Goal: Information Seeking & Learning: Check status

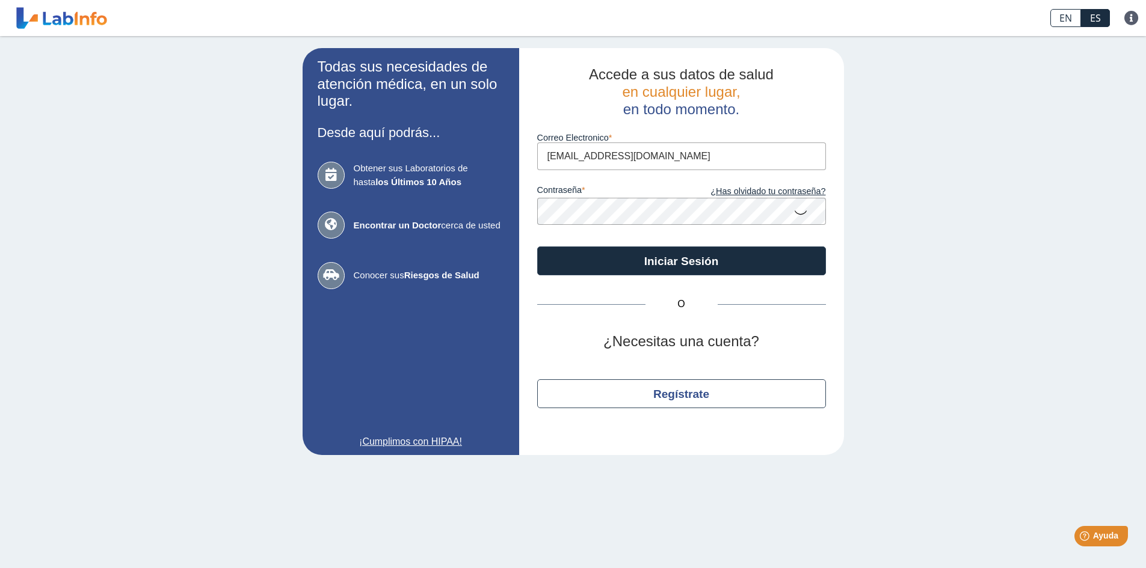
type input "[EMAIL_ADDRESS][DOMAIN_NAME]"
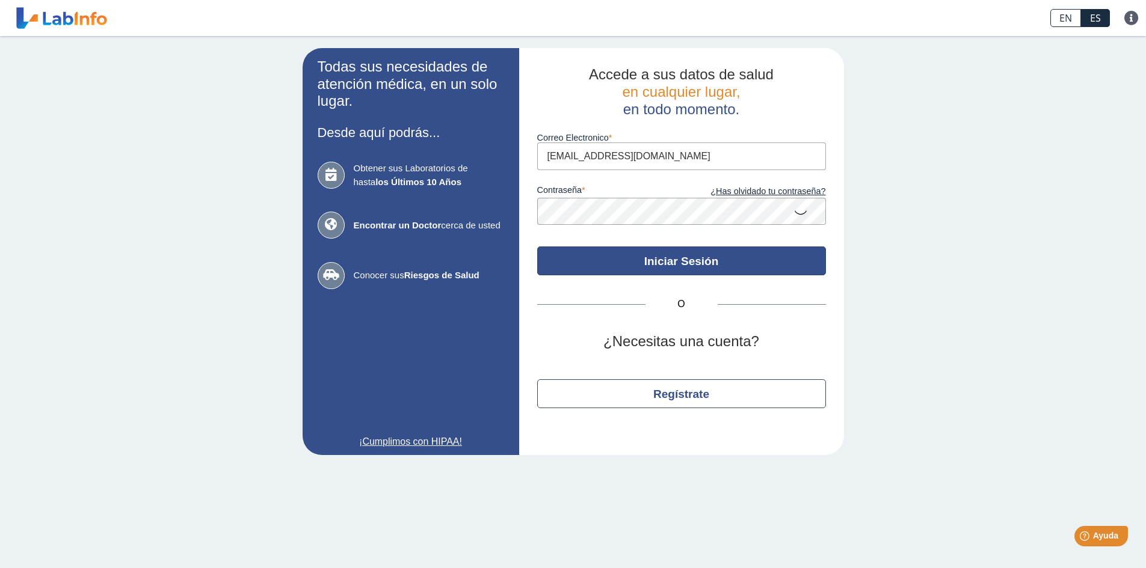
click at [653, 260] on button "Iniciar Sesión" at bounding box center [681, 261] width 289 height 29
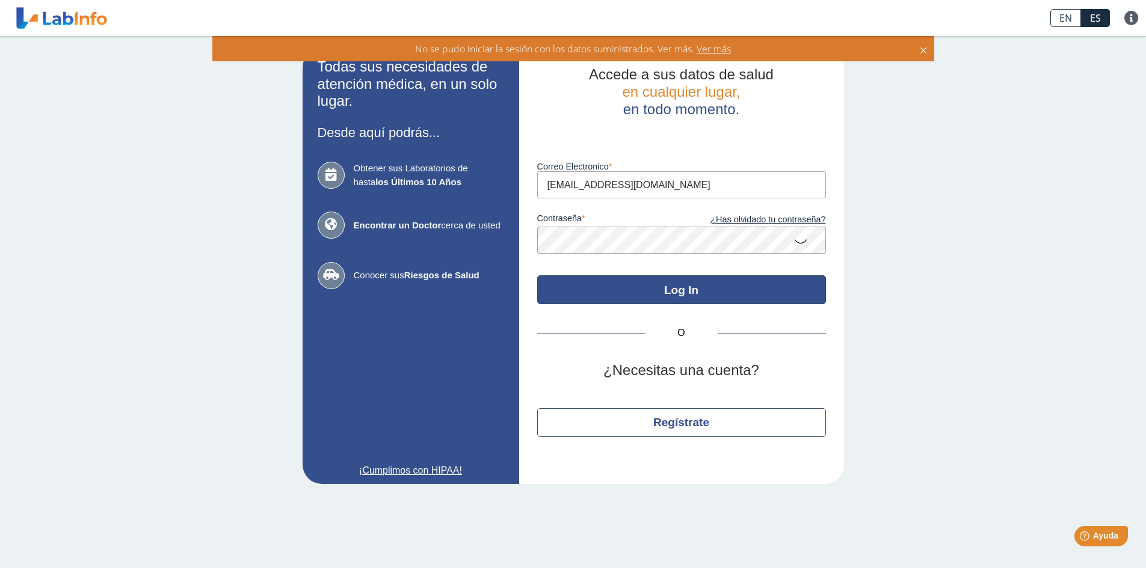
click at [682, 295] on button "Log In" at bounding box center [681, 290] width 289 height 29
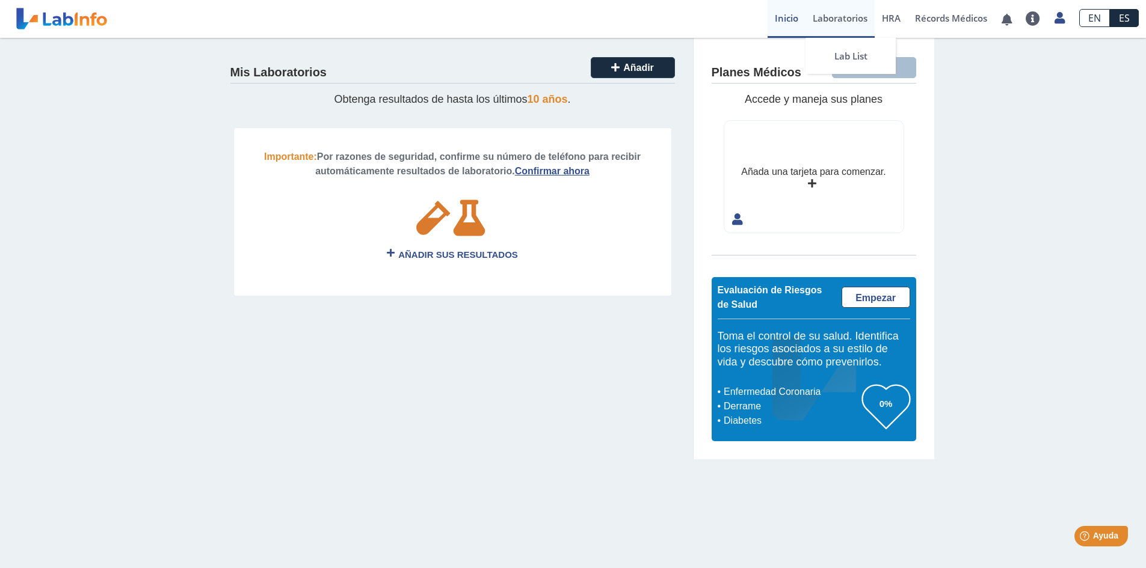
click at [853, 14] on link "Laboratorios" at bounding box center [839, 19] width 69 height 38
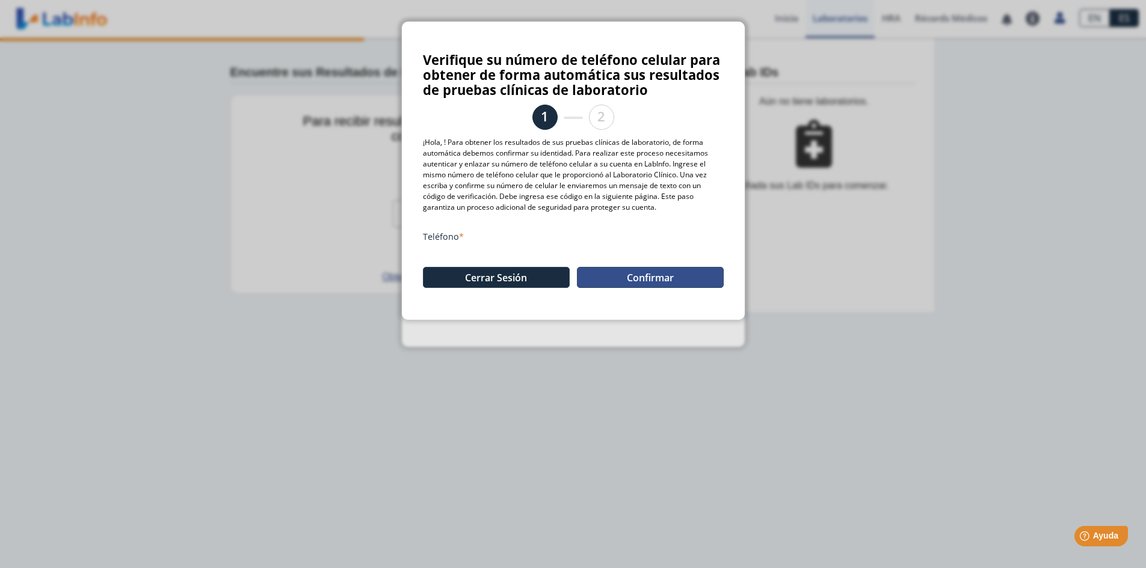
click at [651, 273] on button "Confirmar" at bounding box center [650, 277] width 147 height 21
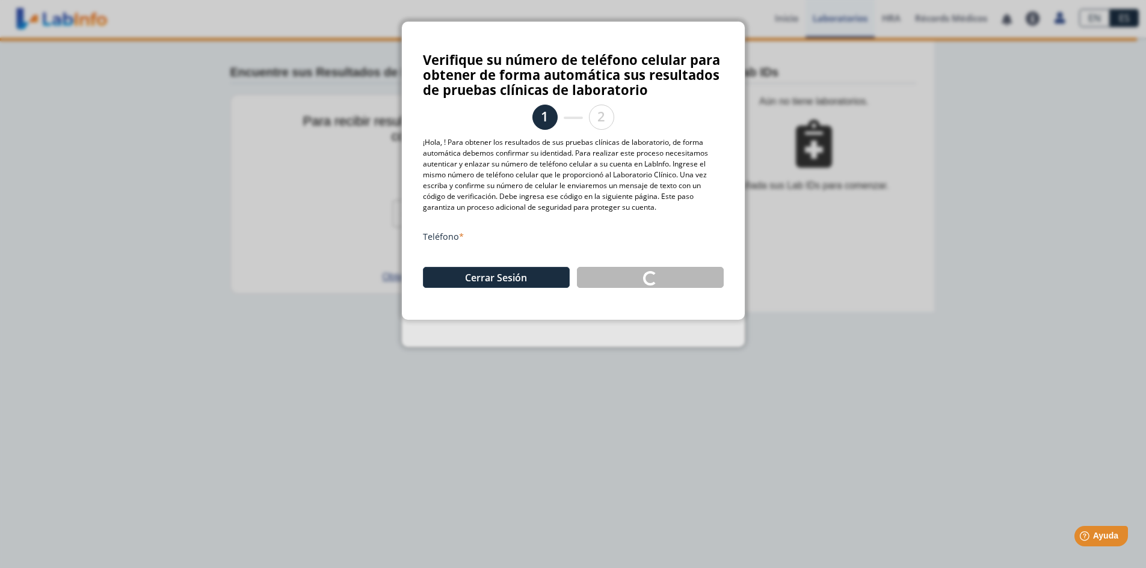
click at [223, 390] on ngb-modal-window "Verifique su número de teléfono celular para obtener de forma automática sus re…" at bounding box center [573, 284] width 1146 height 568
click at [819, 175] on ngb-modal-window "Verifique su número de teléfono celular para obtener de forma automática sus re…" at bounding box center [573, 284] width 1146 height 568
click at [475, 282] on button "Cerrar Sesión" at bounding box center [496, 277] width 147 height 21
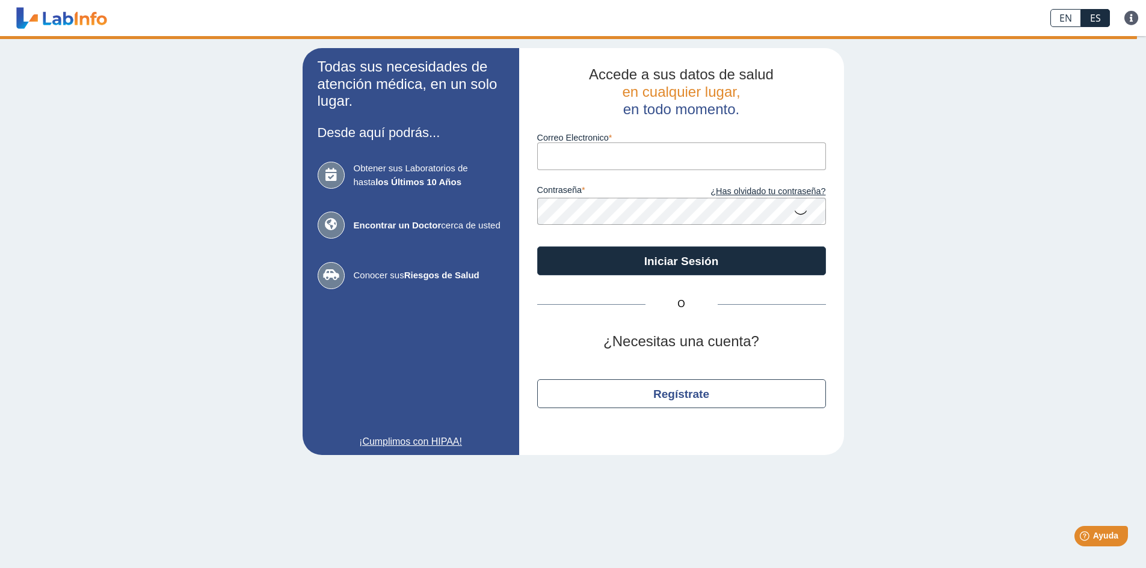
click at [576, 154] on input "Correo Electronico" at bounding box center [681, 156] width 289 height 27
type input "[EMAIL_ADDRESS][DOMAIN_NAME]"
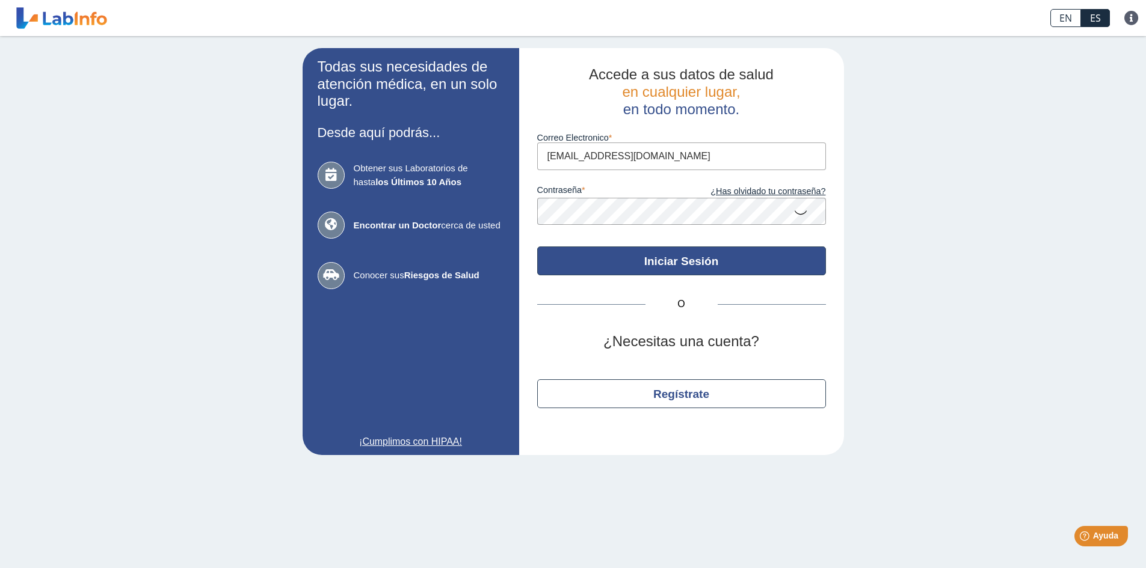
click at [660, 253] on button "Iniciar Sesión" at bounding box center [681, 261] width 289 height 29
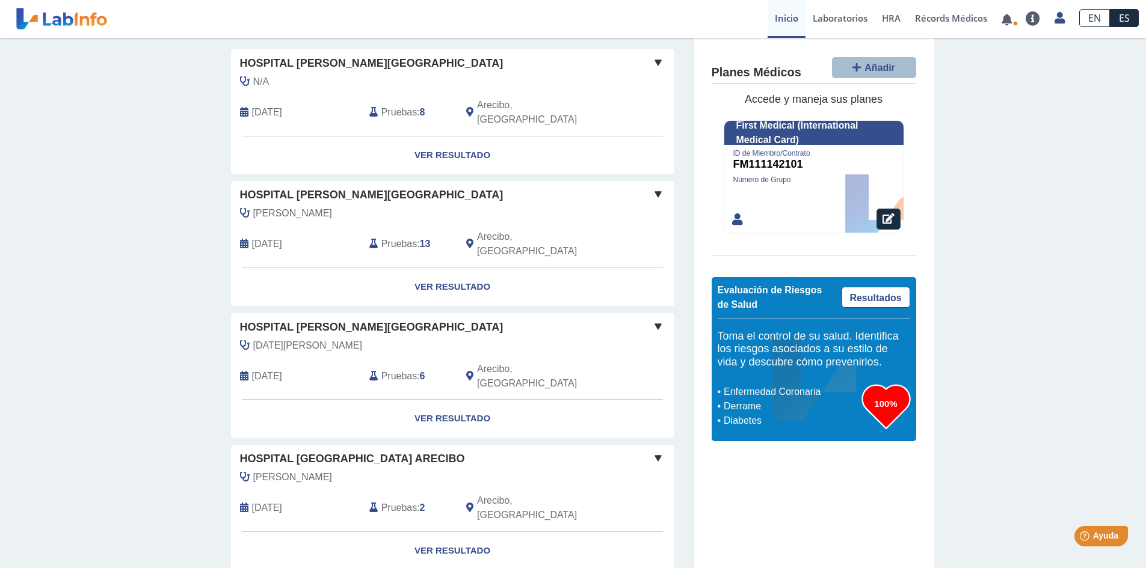
scroll to position [60, 0]
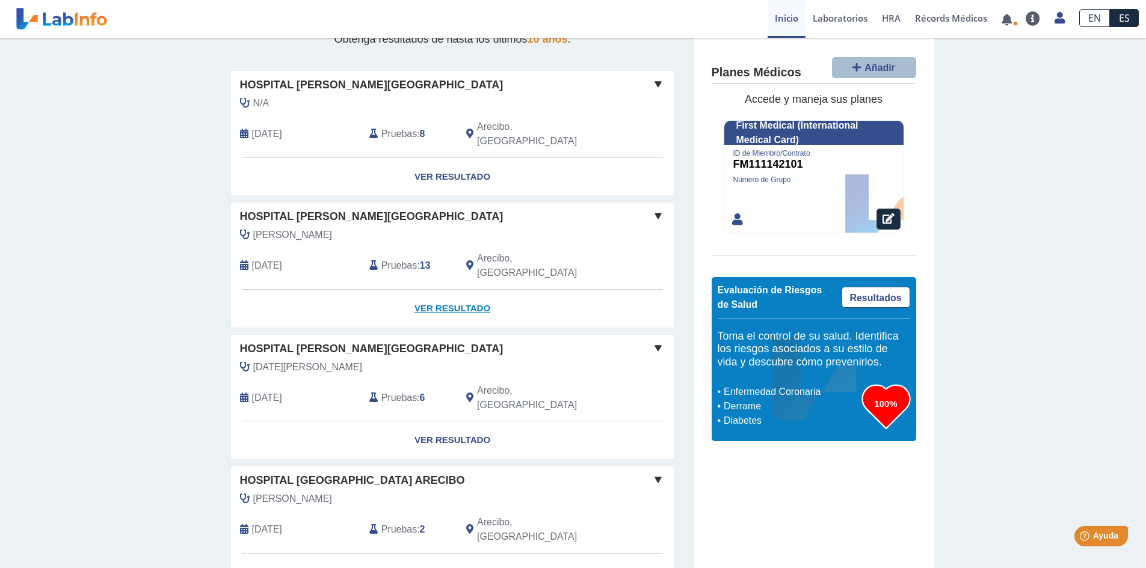
click at [442, 290] on link "Ver Resultado" at bounding box center [452, 309] width 443 height 38
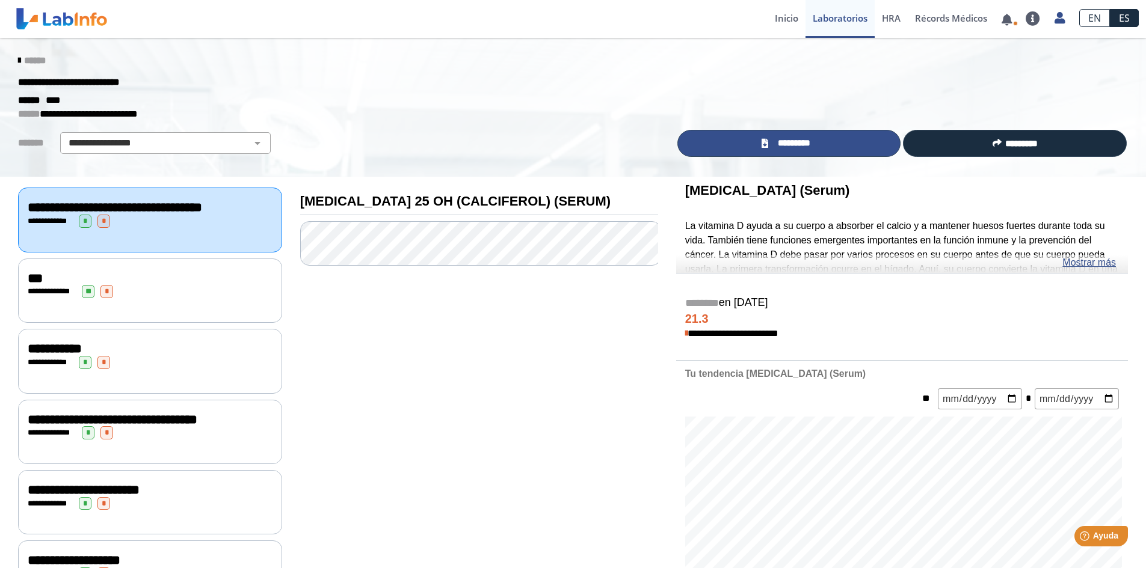
click at [798, 144] on span "*********" at bounding box center [794, 144] width 44 height 14
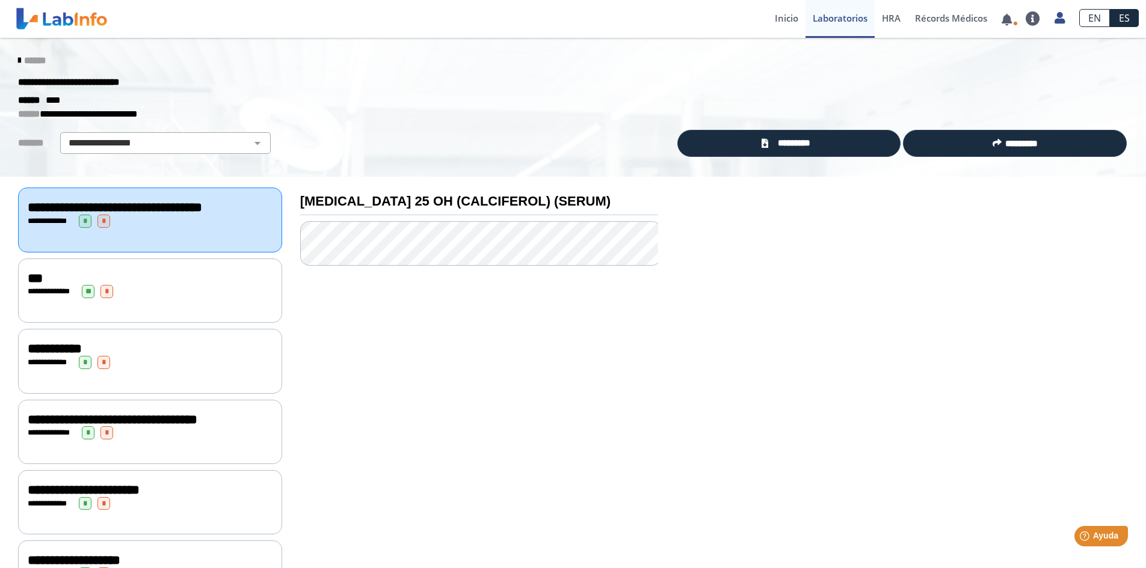
click at [18, 57] on icon at bounding box center [19, 61] width 2 height 10
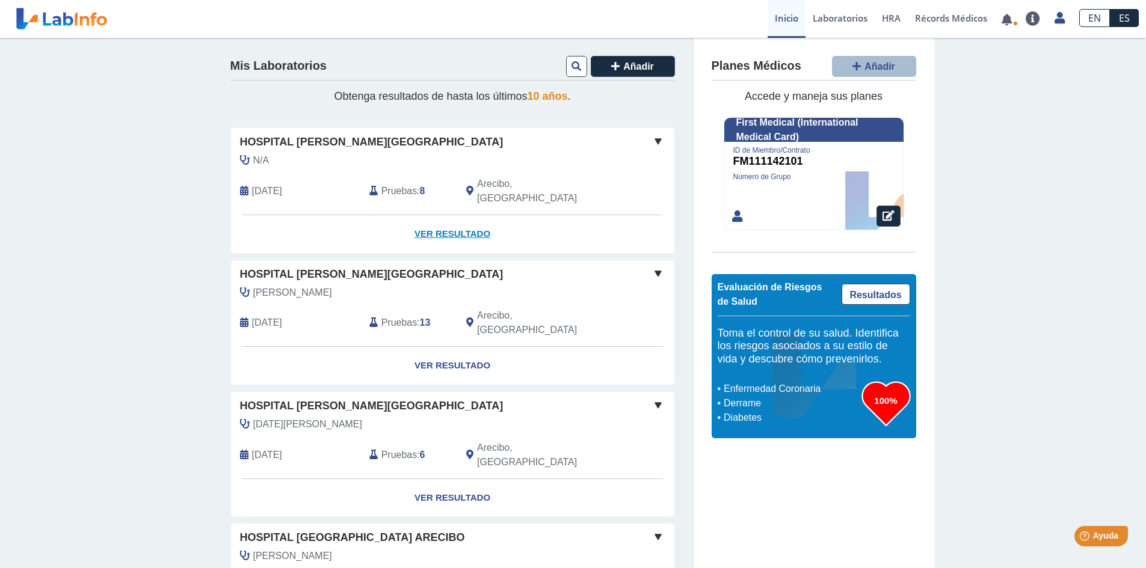
click at [433, 215] on link "Ver Resultado" at bounding box center [452, 234] width 443 height 38
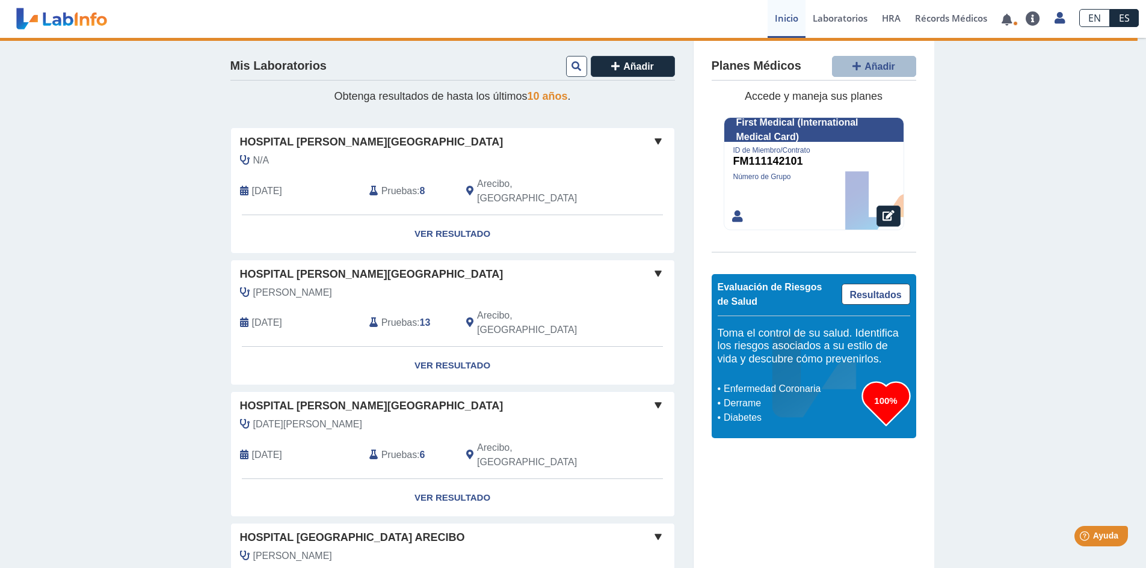
drag, startPoint x: 965, startPoint y: 193, endPoint x: 713, endPoint y: 55, distance: 287.5
click at [653, 140] on span at bounding box center [658, 141] width 14 height 14
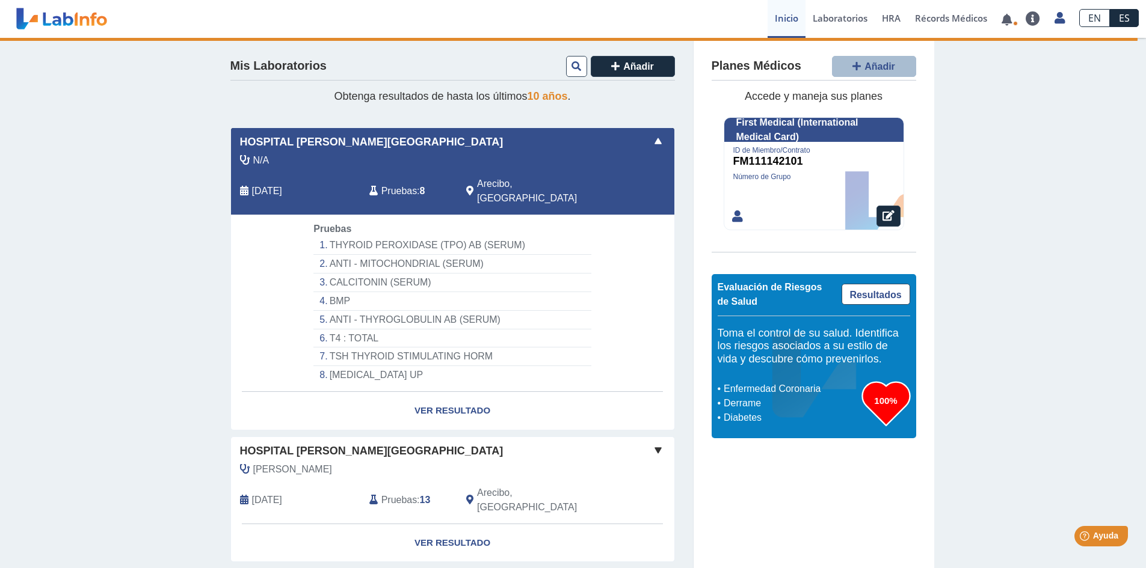
click at [653, 140] on span at bounding box center [658, 141] width 14 height 14
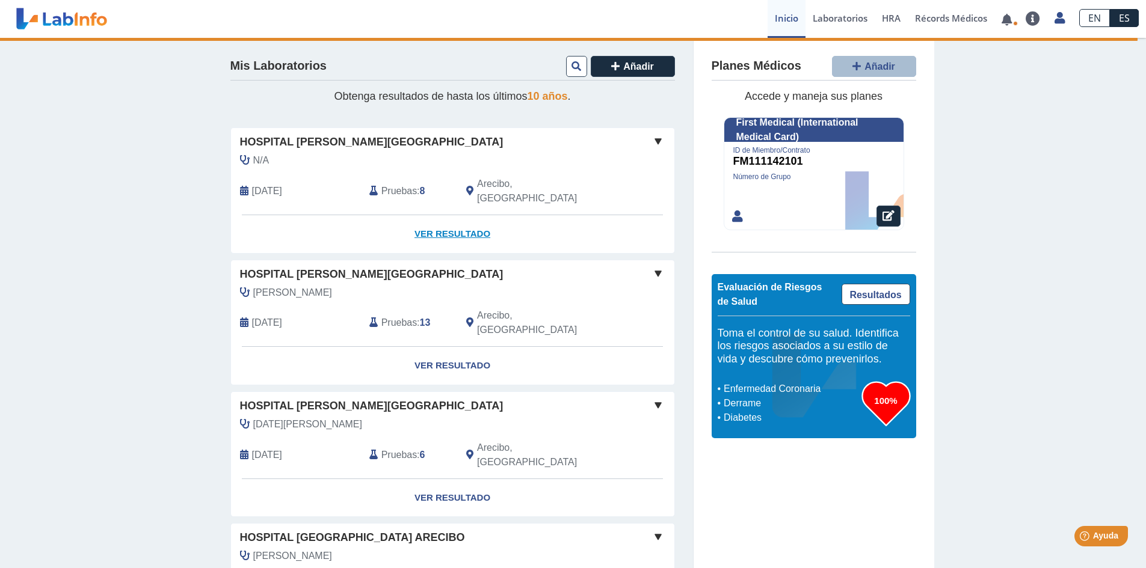
click at [454, 217] on link "Ver Resultado" at bounding box center [452, 234] width 443 height 38
click at [456, 217] on link "Ver Resultado" at bounding box center [452, 234] width 443 height 38
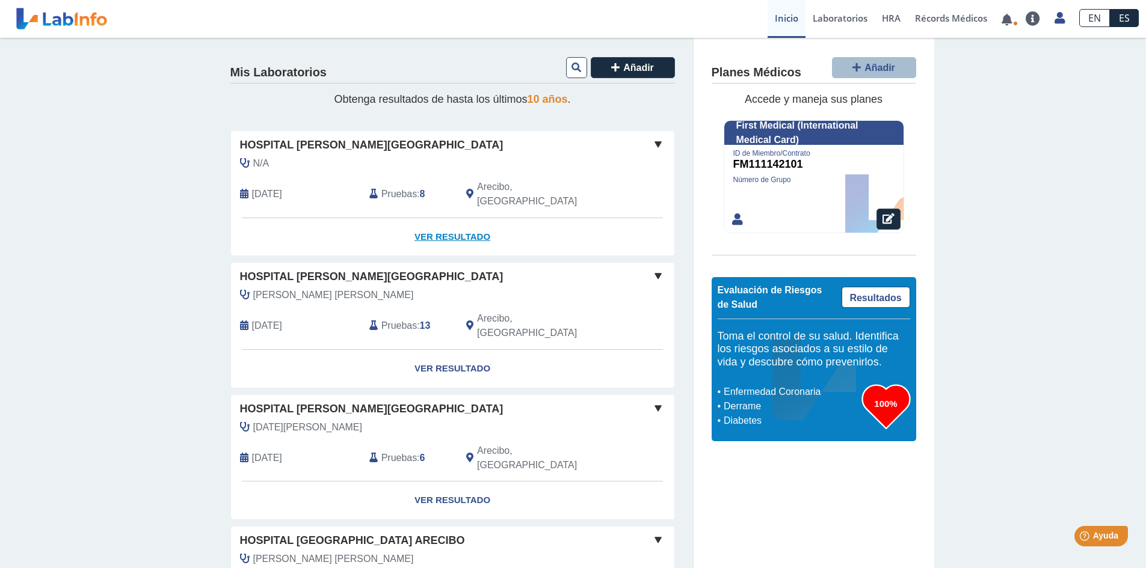
click at [463, 218] on link "Ver Resultado" at bounding box center [452, 237] width 443 height 38
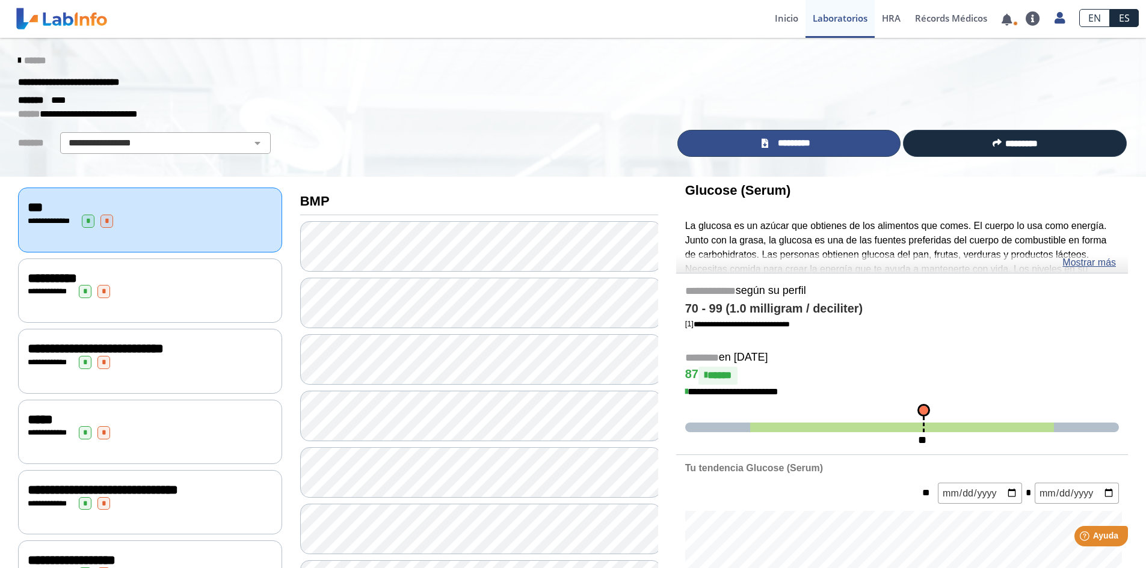
click at [789, 143] on span "*********" at bounding box center [794, 144] width 44 height 14
